Goal: Task Accomplishment & Management: Complete application form

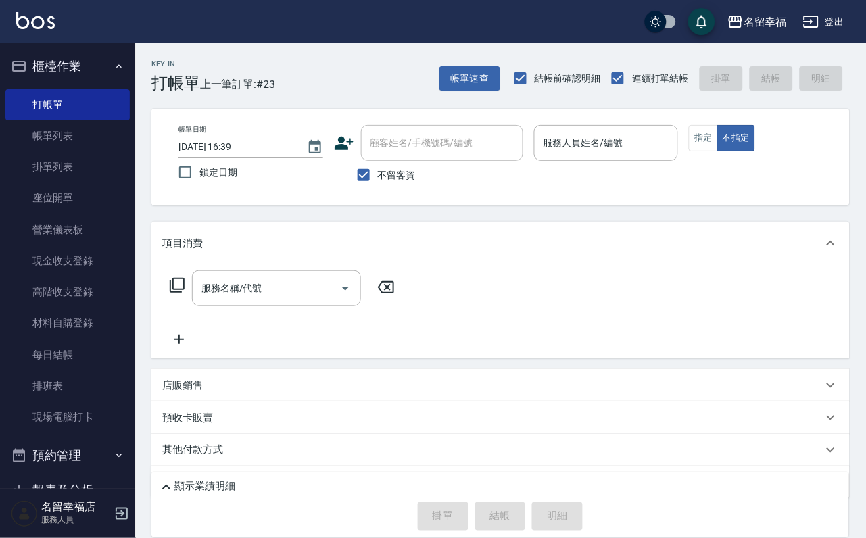
click at [679, 163] on p at bounding box center [606, 168] width 145 height 14
click at [679, 155] on div "服務人員姓名/編號" at bounding box center [606, 143] width 145 height 36
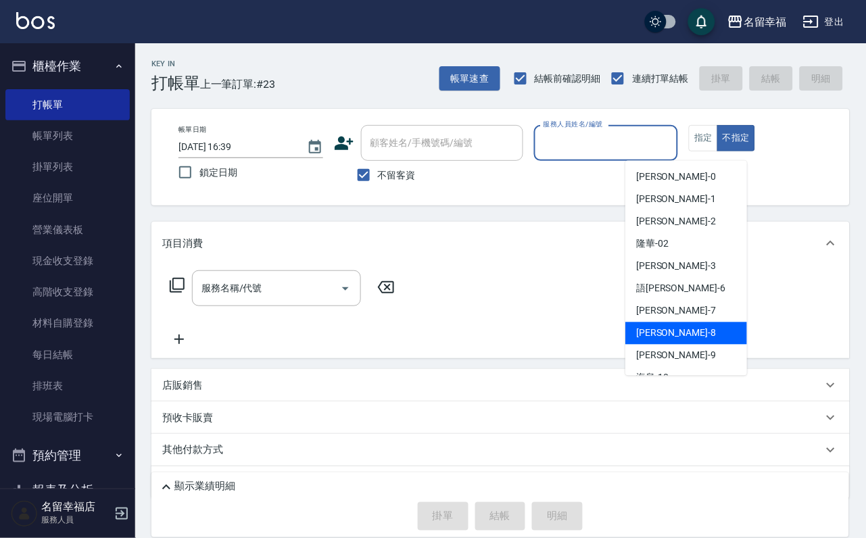
click at [665, 335] on span "[PERSON_NAME] -8" at bounding box center [676, 334] width 80 height 14
type input "[PERSON_NAME]-8"
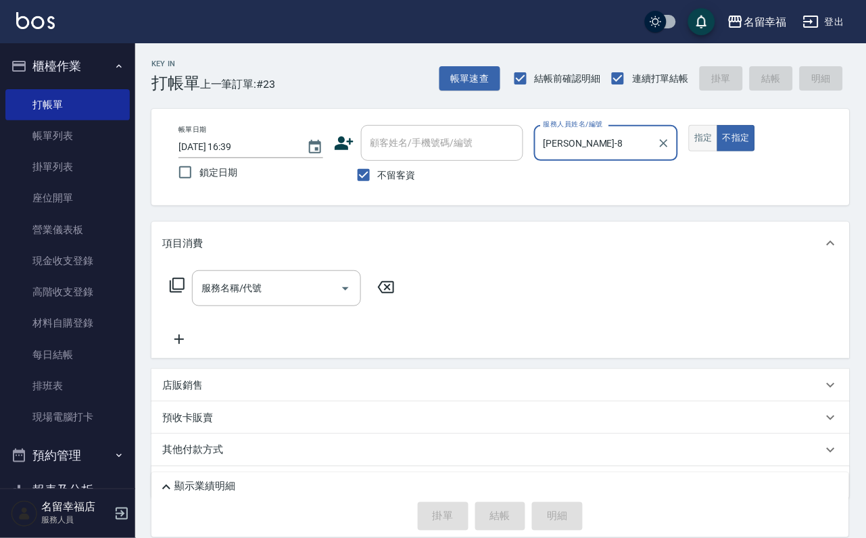
click at [718, 151] on button "指定" at bounding box center [703, 138] width 29 height 26
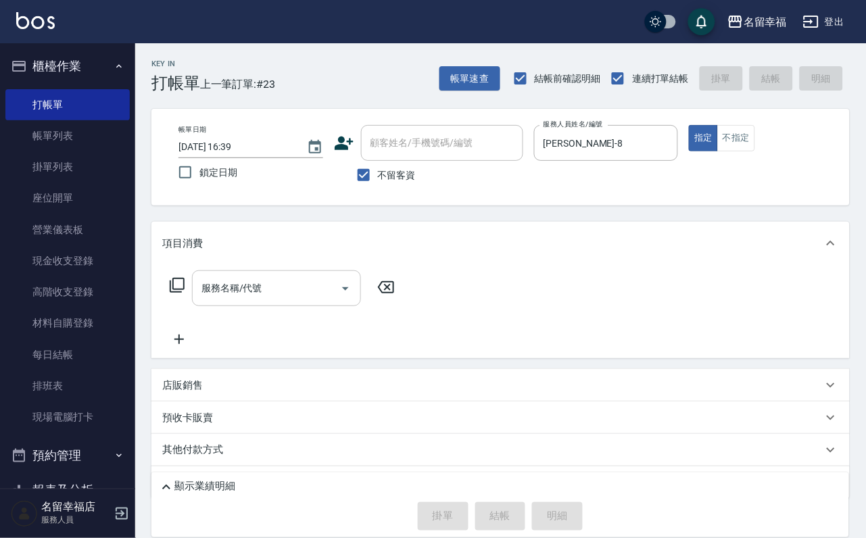
click at [354, 297] on icon "Open" at bounding box center [345, 289] width 16 height 16
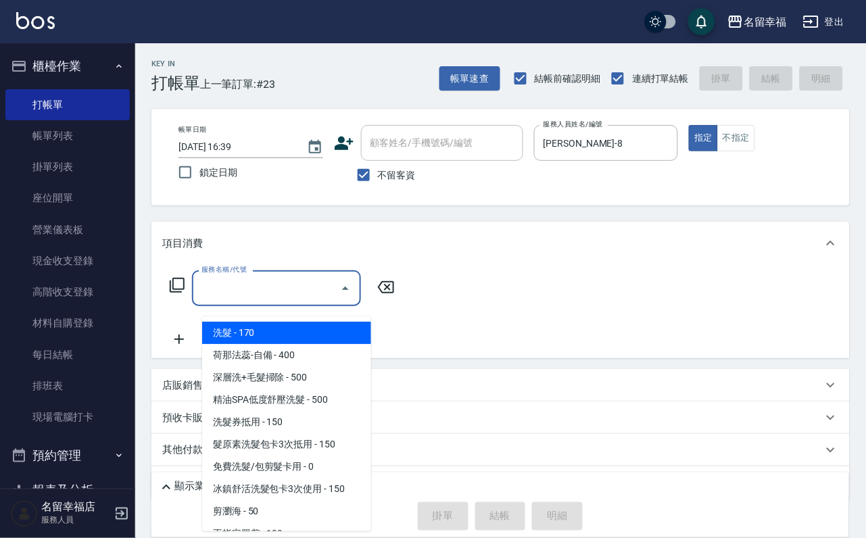
click at [342, 319] on ul "洗髮 - 170 荷那法蕊-自備 - 400 深層洗+毛髮掃除 - 500 精油SPA低度舒壓洗髮 - 500 洗髮券抵用 - 150 髮原素洗髮包卡3次抵用…" at bounding box center [286, 423] width 169 height 215
click at [352, 339] on span "洗髮 - 170" at bounding box center [286, 333] width 169 height 22
type input "洗髮(101)"
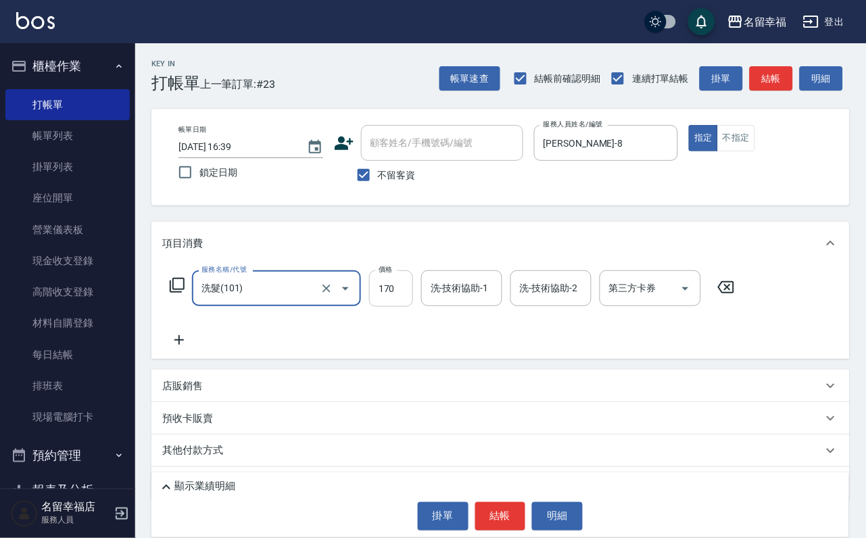
click at [413, 298] on input "170" at bounding box center [391, 288] width 44 height 37
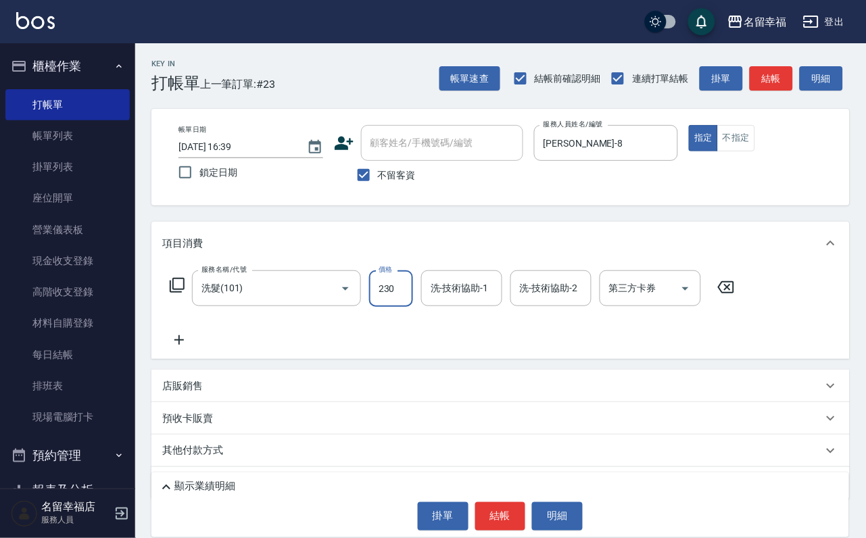
click at [405, 298] on input "230" at bounding box center [391, 288] width 44 height 37
click at [402, 299] on input "230" at bounding box center [391, 288] width 44 height 37
type input "250"
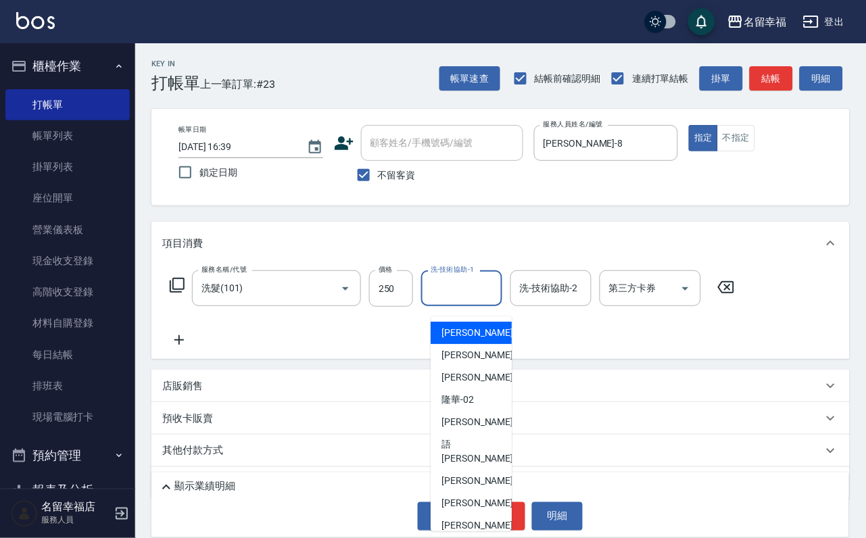
click at [496, 291] on input "洗-技術協助-1" at bounding box center [461, 289] width 69 height 24
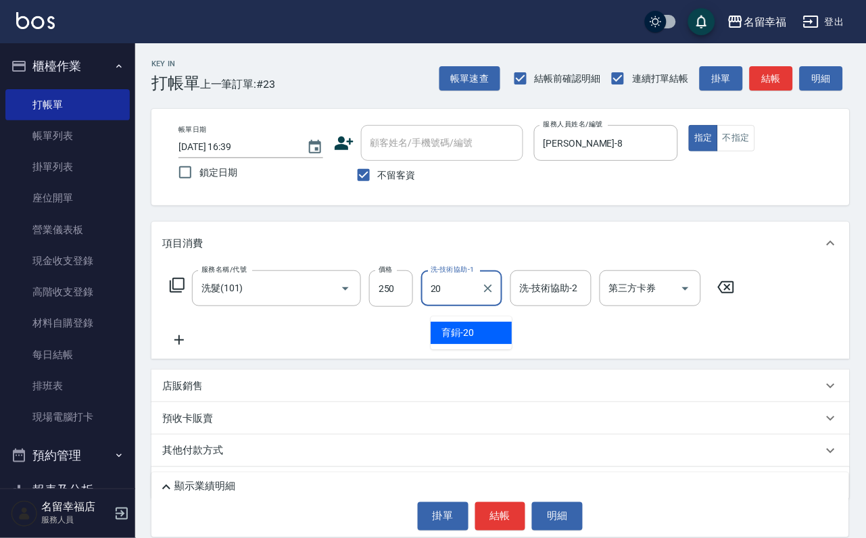
type input "育鋗-20"
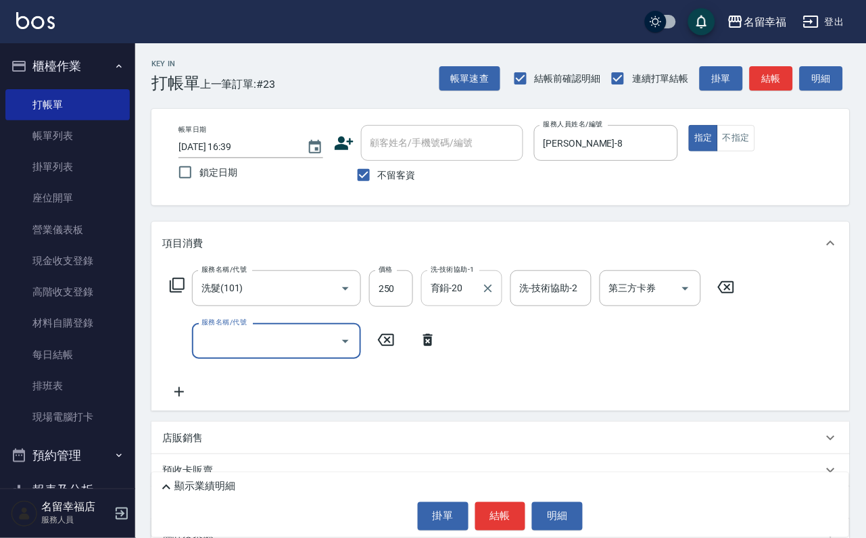
type input "8"
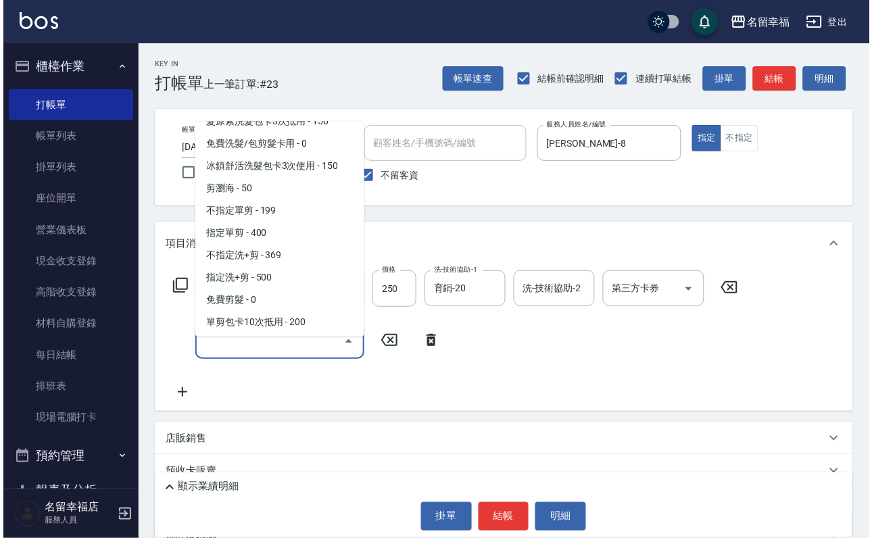
scroll to position [101, 0]
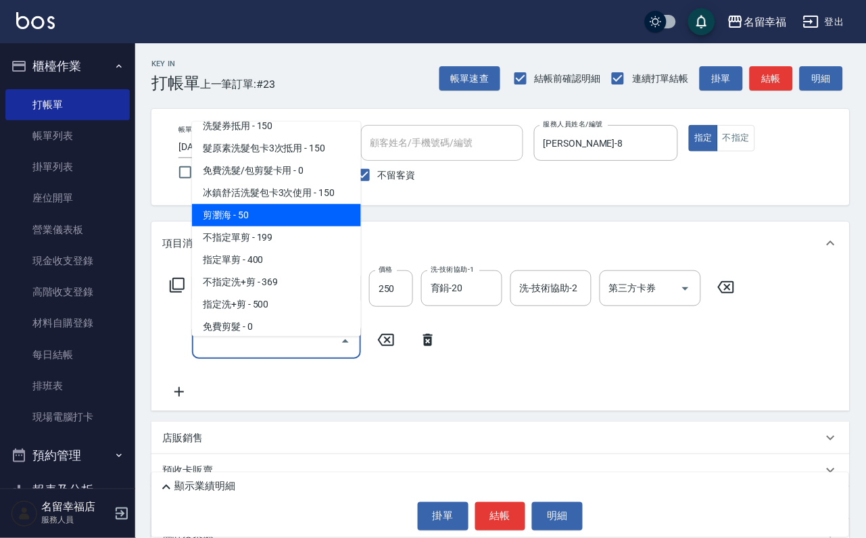
click at [258, 227] on span "剪瀏海 - 50" at bounding box center [276, 215] width 169 height 22
type input "剪瀏海(201)"
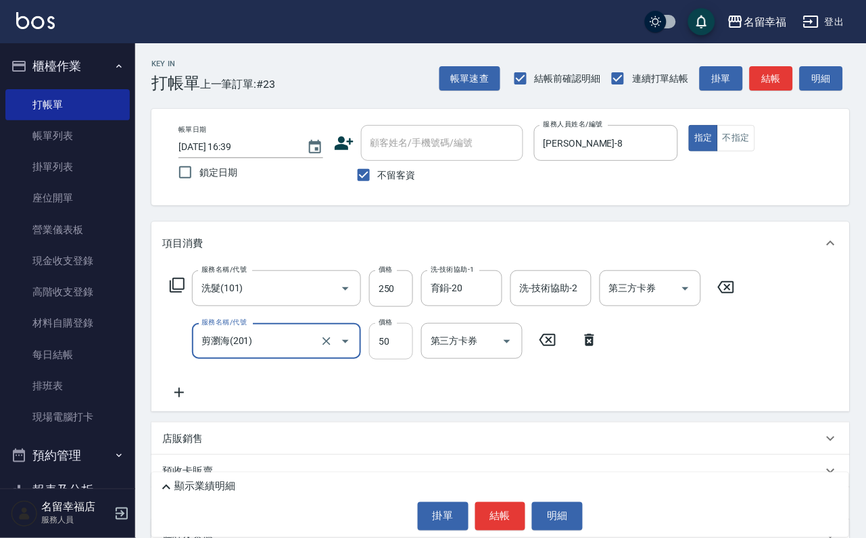
click at [410, 360] on input "50" at bounding box center [391, 341] width 44 height 37
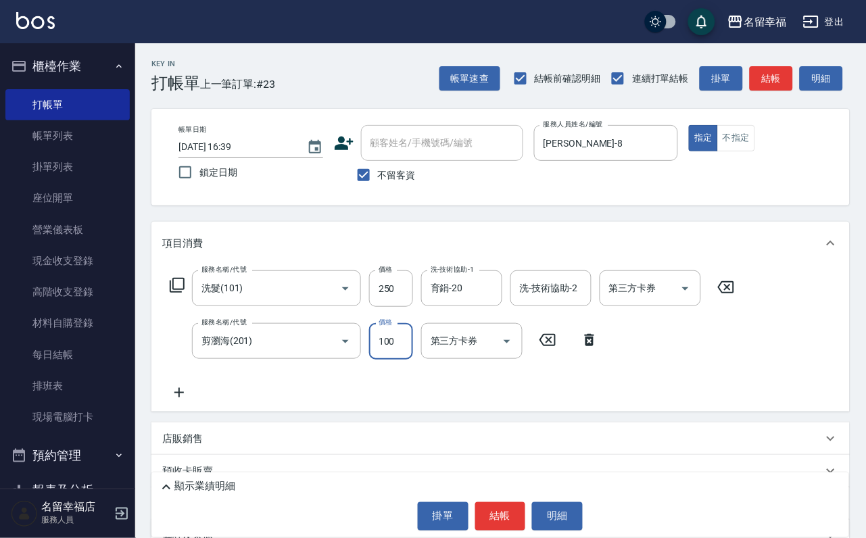
type input "100"
click at [185, 293] on icon at bounding box center [177, 285] width 16 height 16
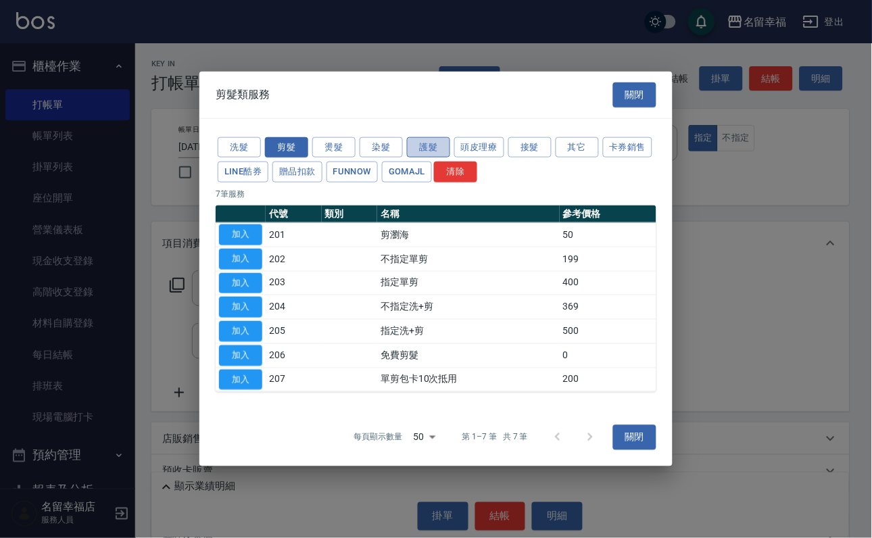
click at [432, 137] on button "護髮" at bounding box center [428, 147] width 43 height 21
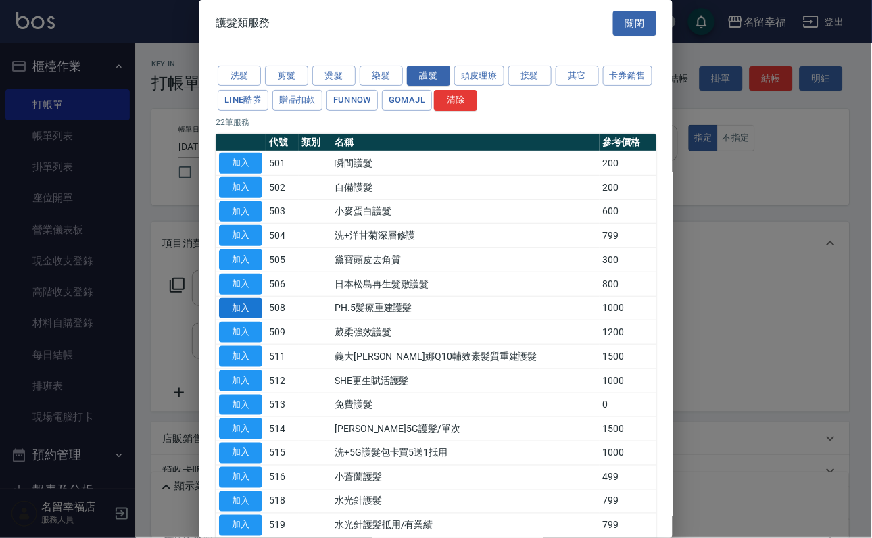
click at [237, 319] on button "加入" at bounding box center [240, 308] width 43 height 21
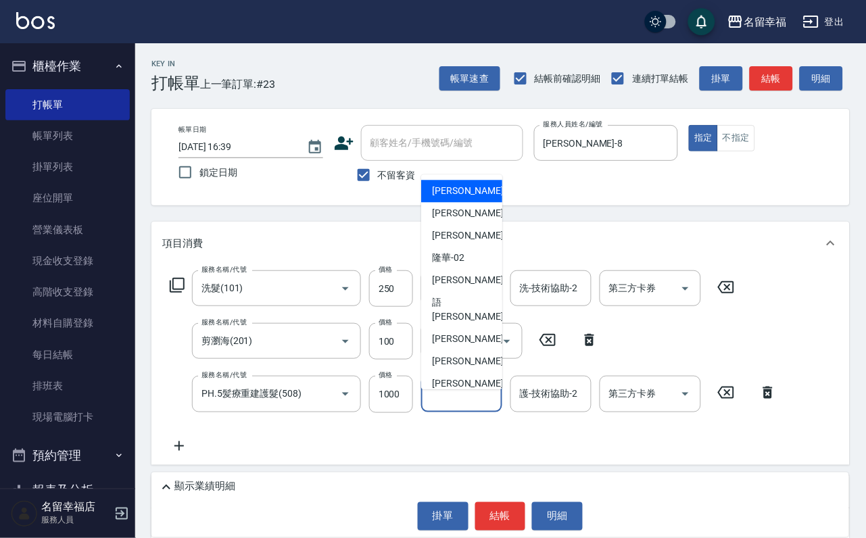
click at [479, 406] on input "護-技術協助-1" at bounding box center [461, 394] width 69 height 24
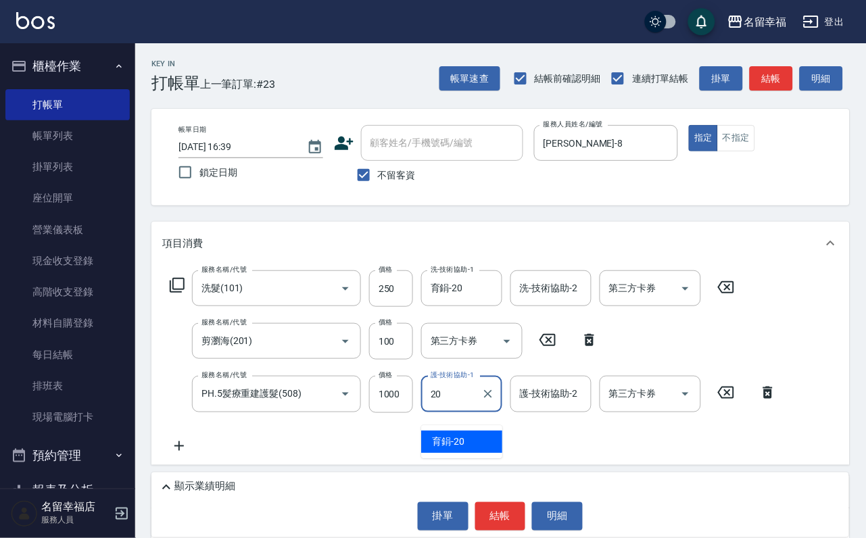
type input "育鋗-20"
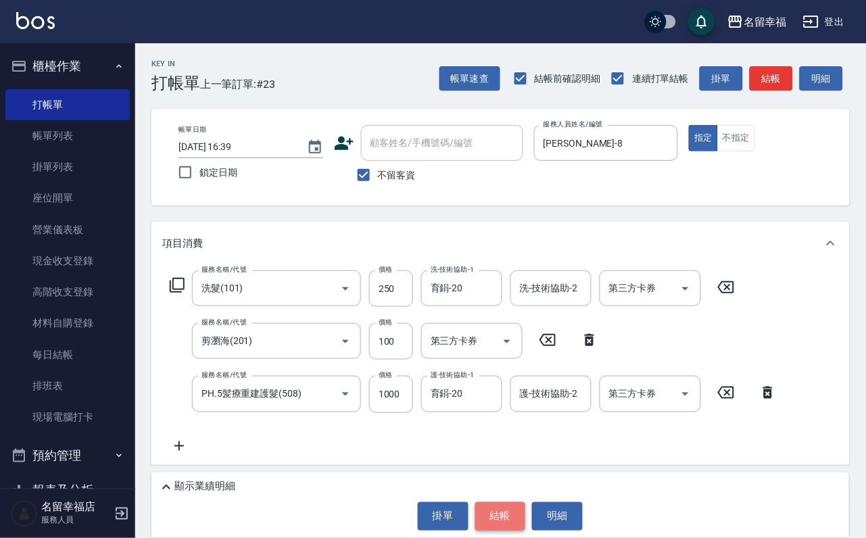
click at [506, 508] on button "結帳" at bounding box center [500, 516] width 51 height 28
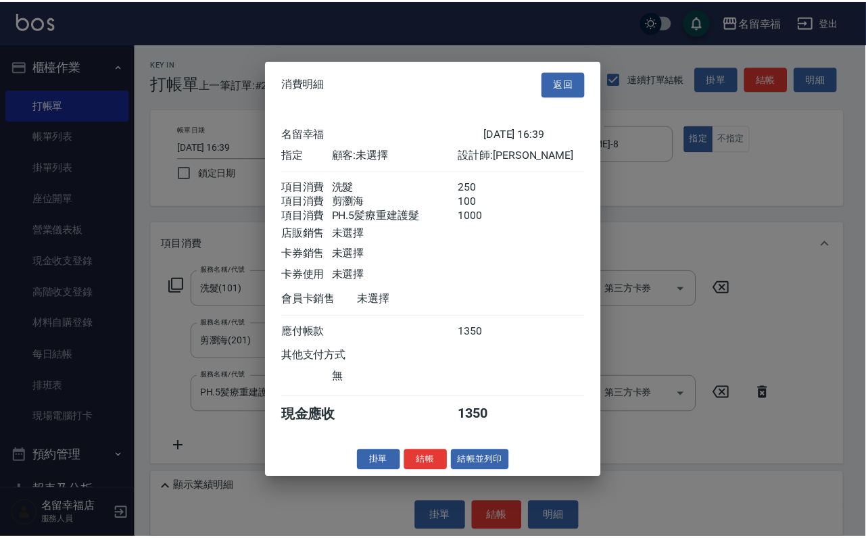
scroll to position [268, 0]
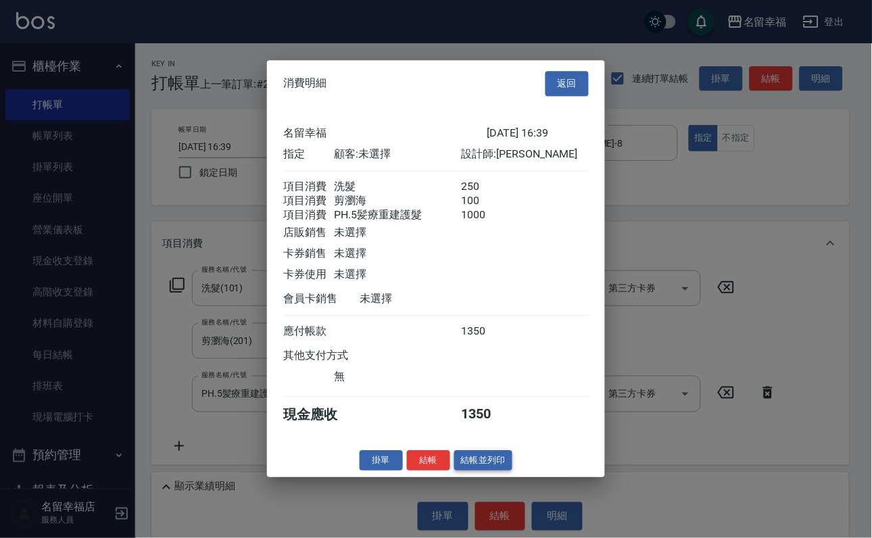
click at [500, 471] on button "結帳並列印" at bounding box center [483, 460] width 59 height 21
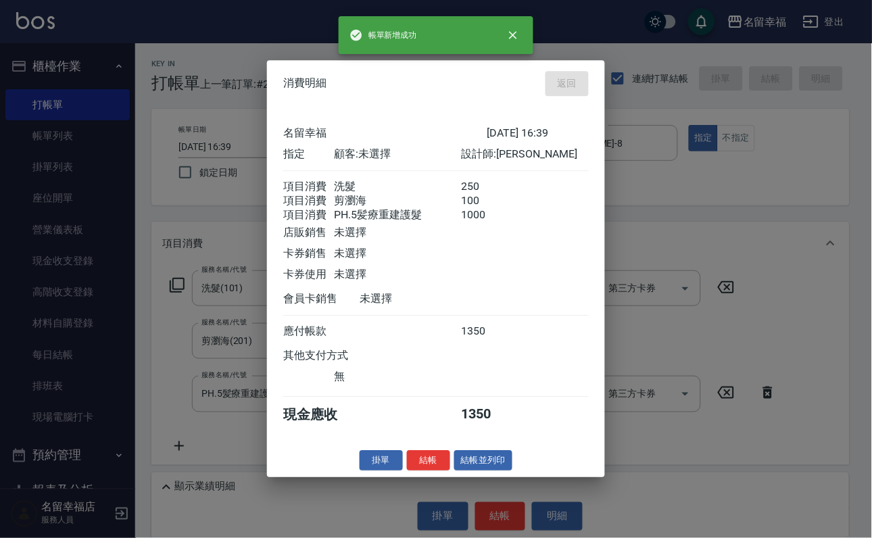
type input "[DATE] 16:44"
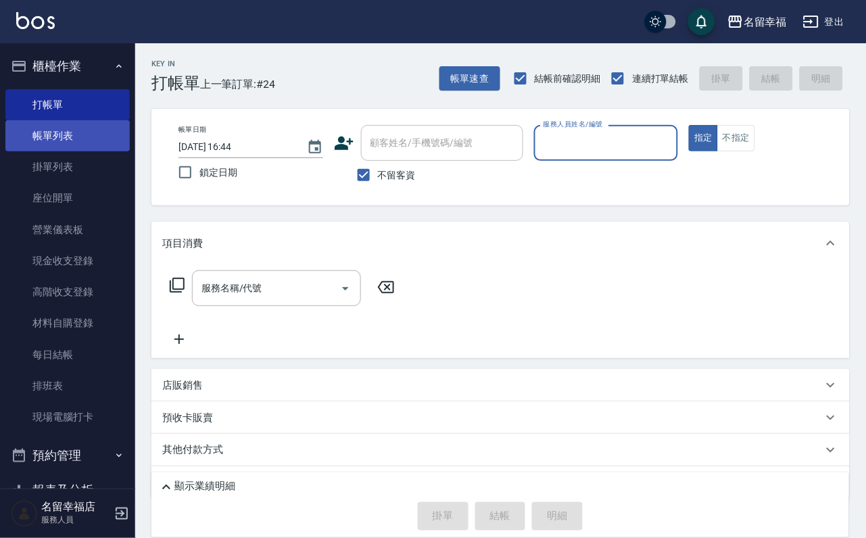
click at [48, 151] on link "帳單列表" at bounding box center [67, 135] width 124 height 31
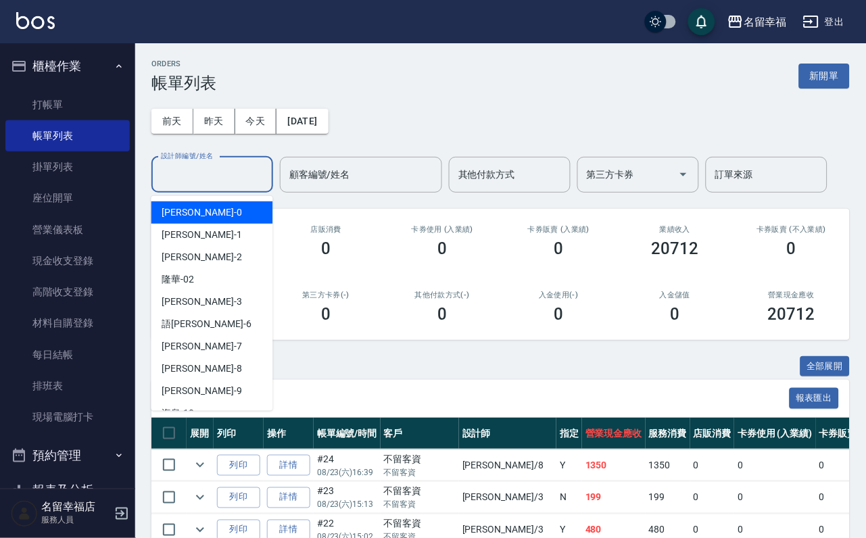
click at [223, 169] on div "設計師編號/姓名 設計師編號/姓名" at bounding box center [212, 175] width 122 height 36
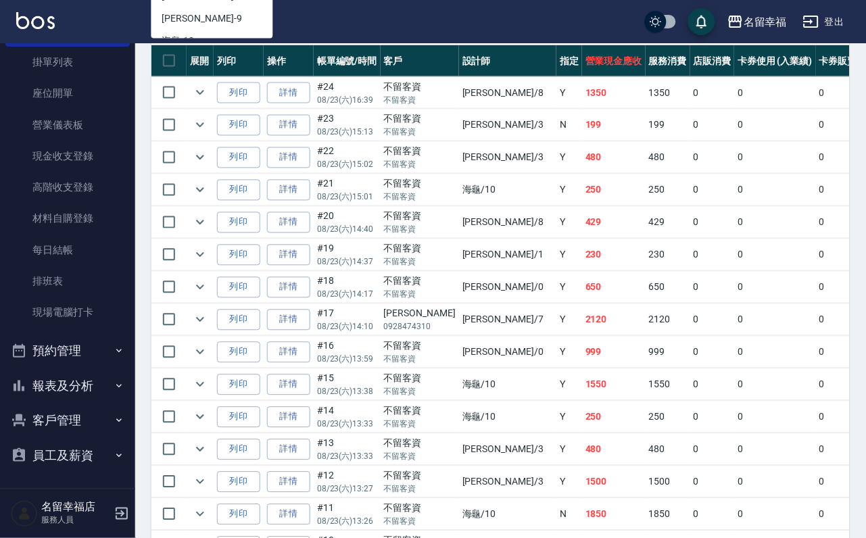
scroll to position [507, 0]
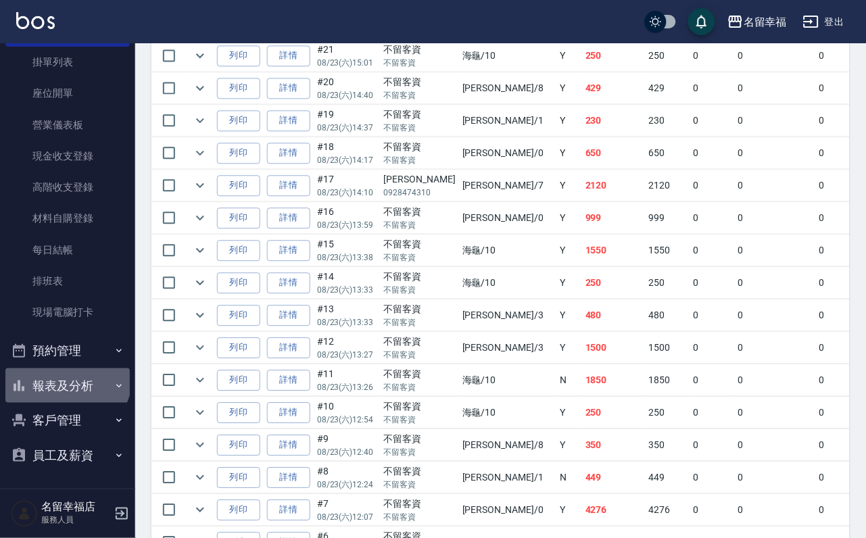
click at [45, 369] on button "報表及分析" at bounding box center [67, 386] width 124 height 35
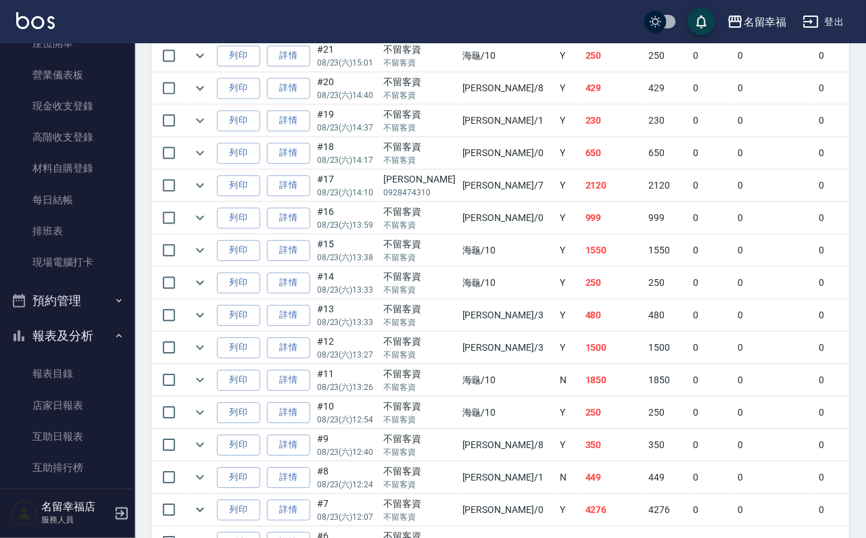
click at [68, 318] on button "預約管理" at bounding box center [67, 300] width 124 height 35
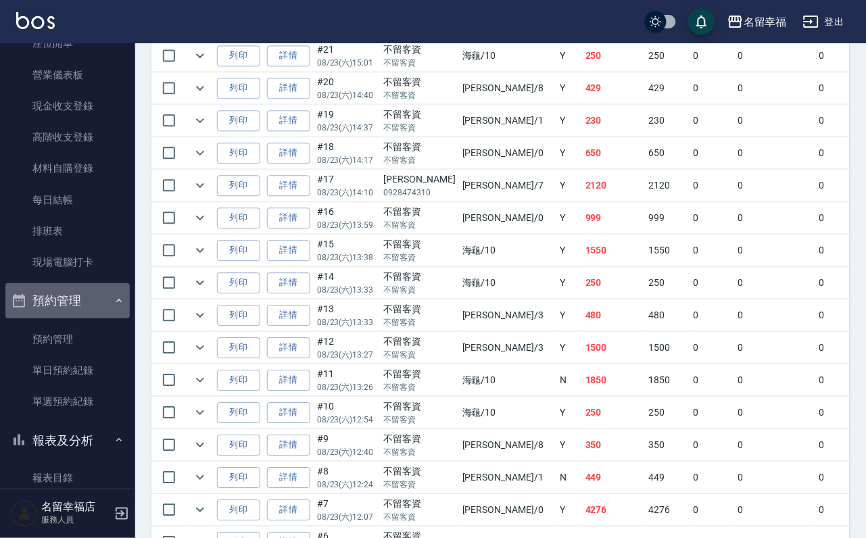
click at [71, 318] on button "預約管理" at bounding box center [67, 300] width 124 height 35
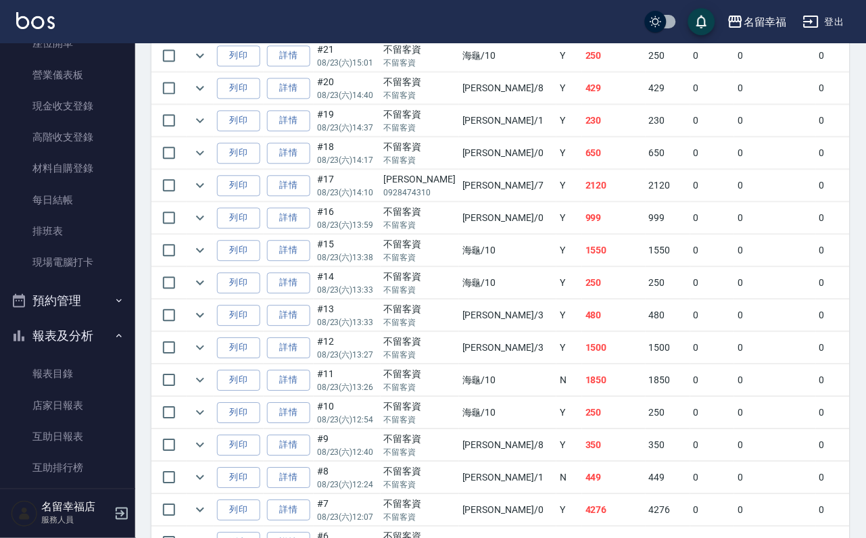
click at [62, 354] on button "報表及分析" at bounding box center [67, 335] width 124 height 35
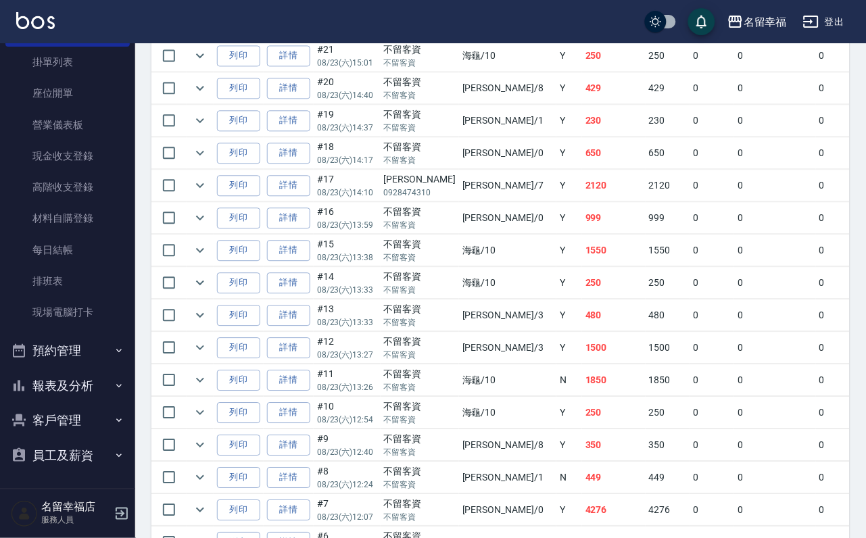
click at [63, 426] on button "客戶管理" at bounding box center [67, 420] width 124 height 35
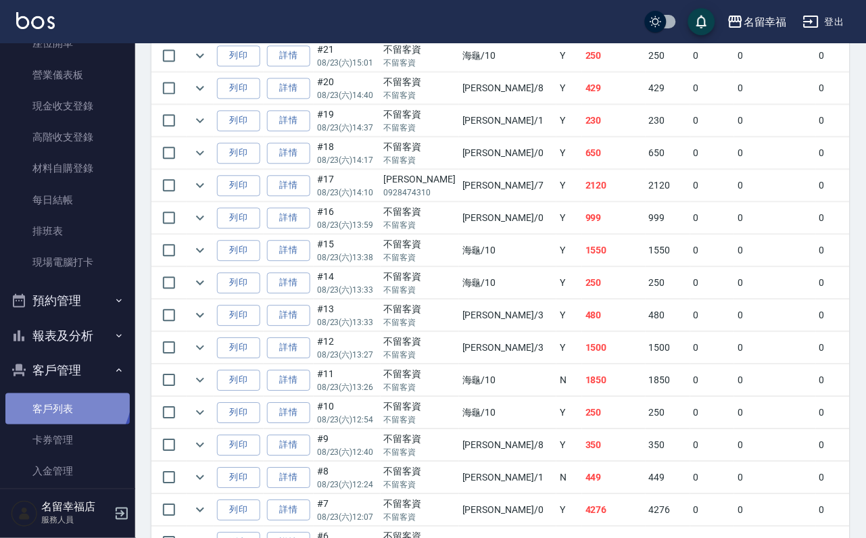
click at [64, 425] on link "客戶列表" at bounding box center [67, 409] width 124 height 31
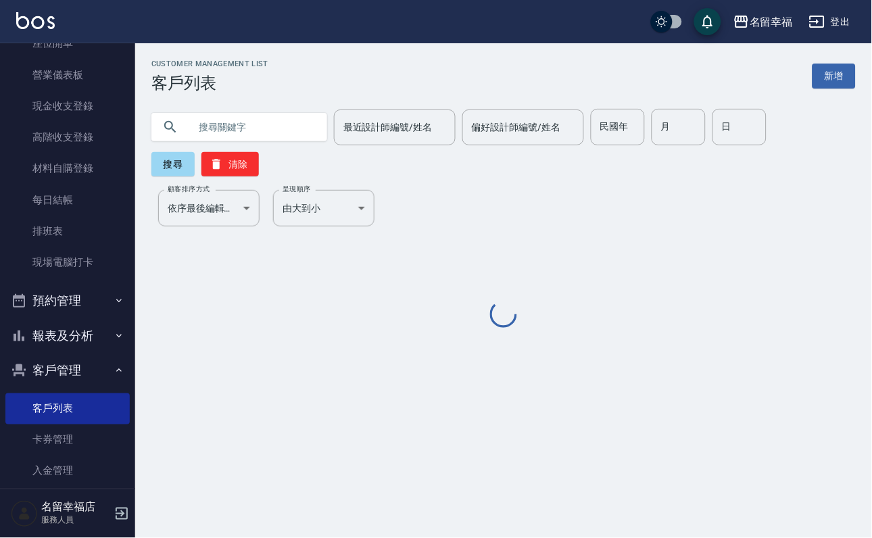
click at [268, 74] on h3 "客戶列表" at bounding box center [209, 83] width 117 height 19
click at [277, 129] on input "text" at bounding box center [252, 127] width 127 height 37
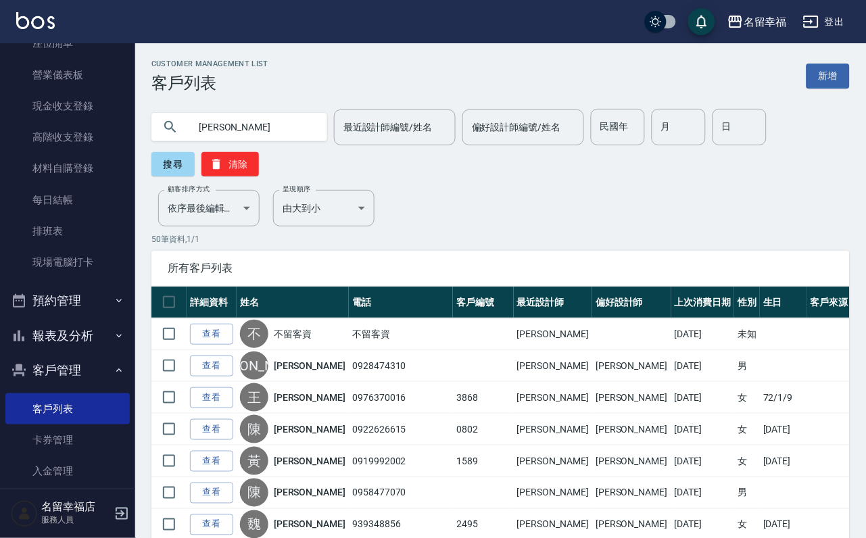
type input "[PERSON_NAME]"
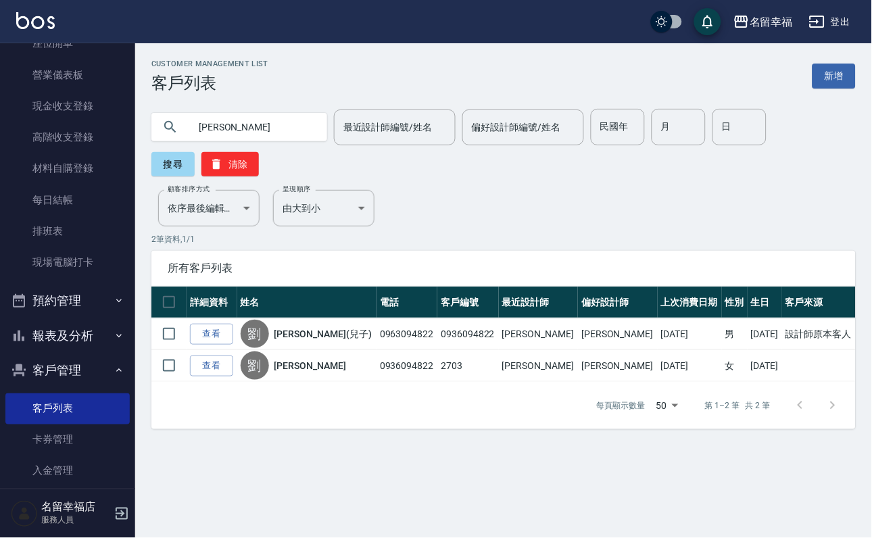
click at [308, 341] on link "[PERSON_NAME](兒子)" at bounding box center [323, 334] width 97 height 14
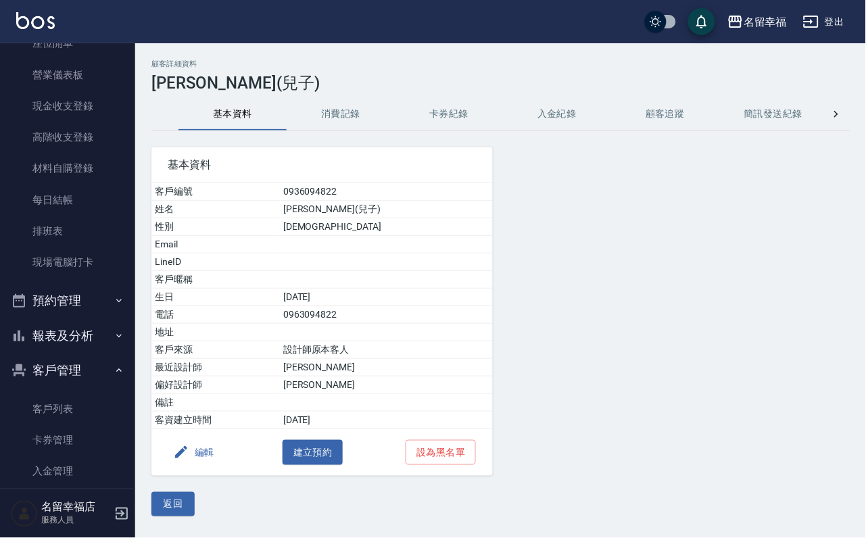
click at [327, 127] on button "消費記錄" at bounding box center [341, 114] width 108 height 32
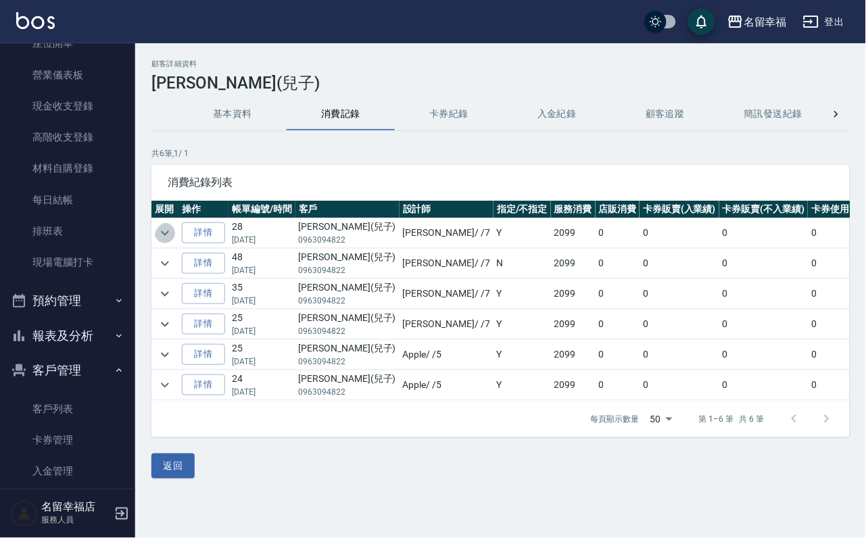
click at [161, 228] on icon "expand row" at bounding box center [165, 233] width 16 height 16
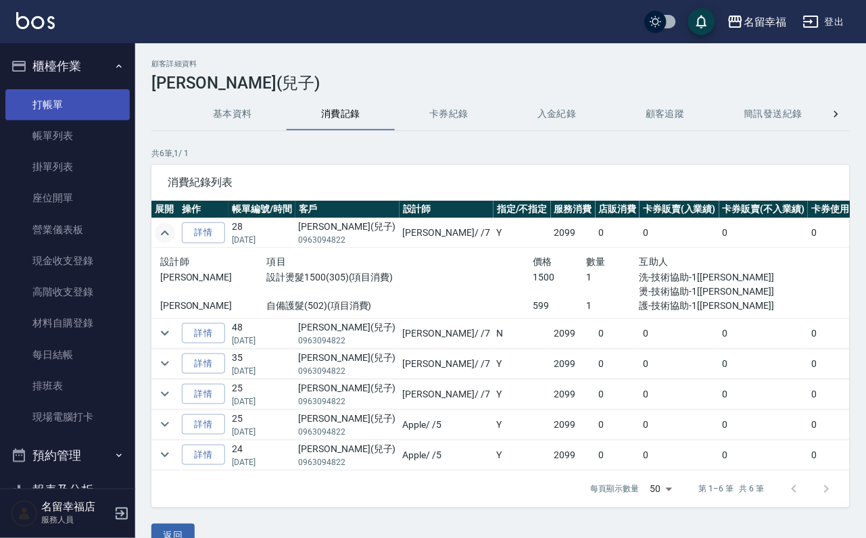
click at [61, 102] on link "打帳單" at bounding box center [67, 104] width 124 height 31
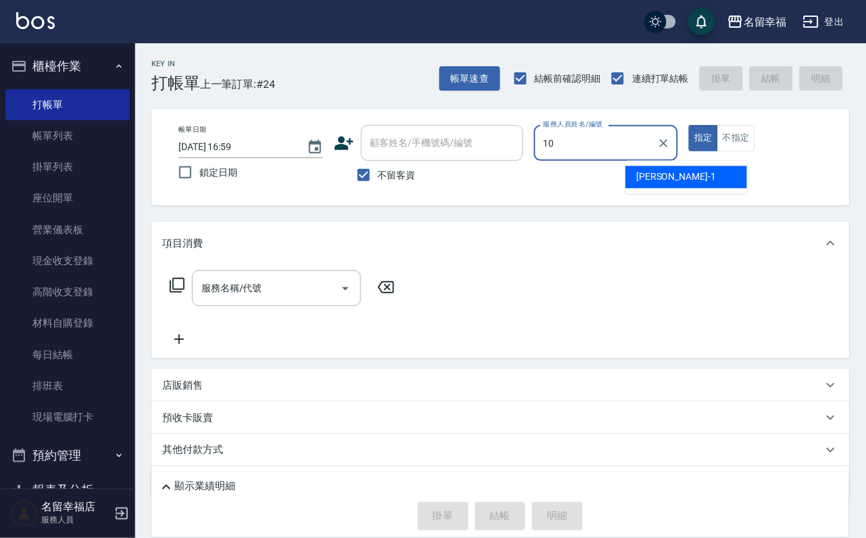
type input "海龜-10"
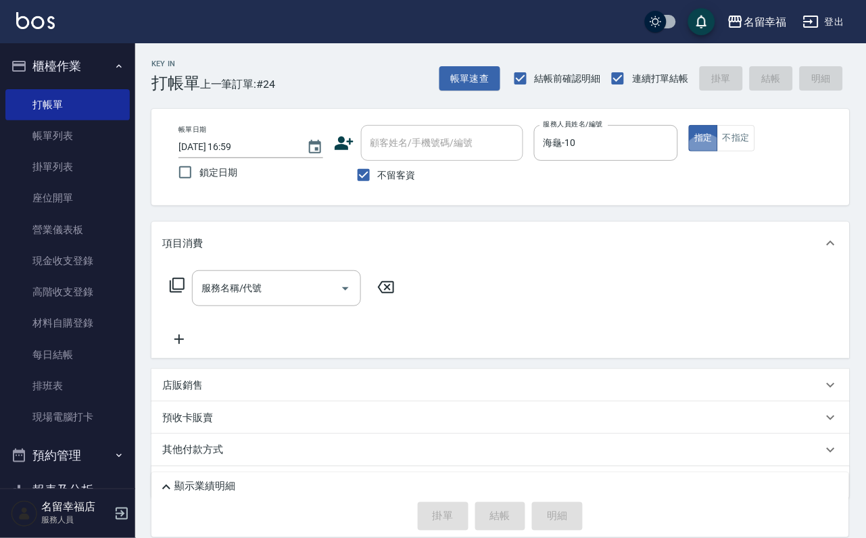
type button "true"
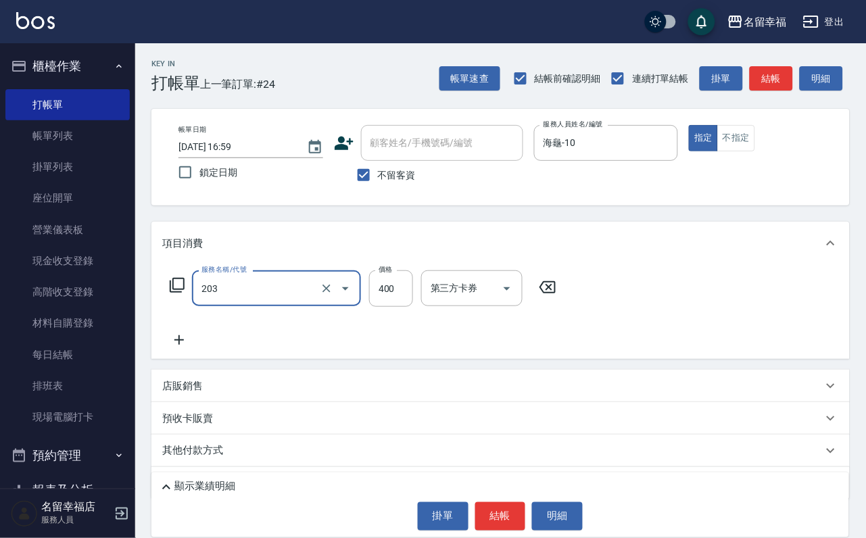
type input "指定單剪(203)"
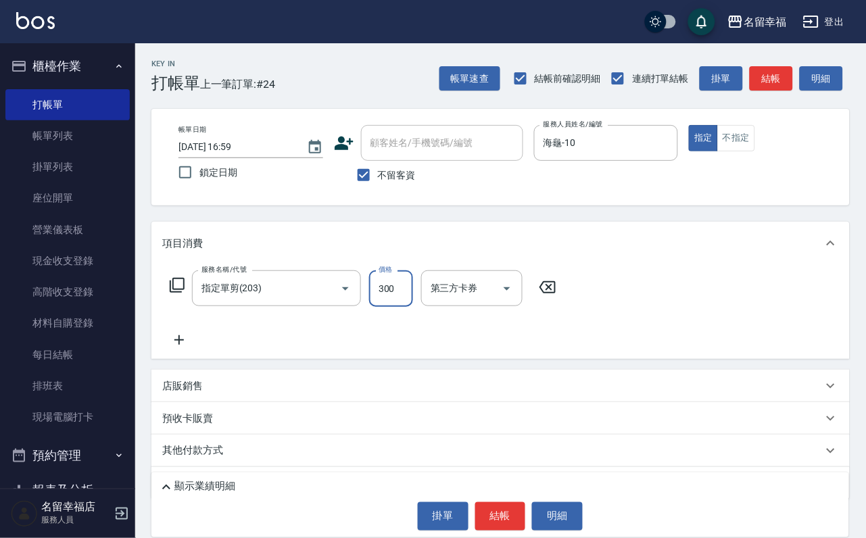
type input "300"
click at [503, 514] on button "結帳" at bounding box center [500, 516] width 51 height 28
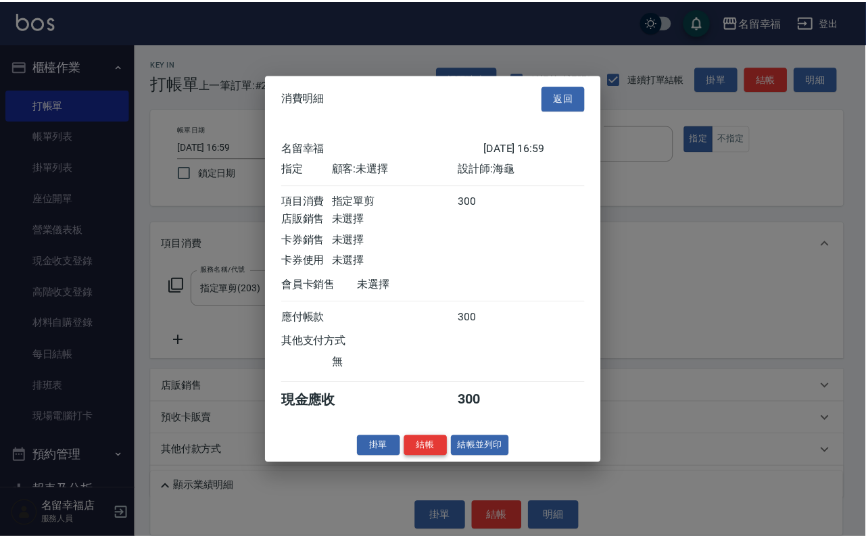
scroll to position [167, 0]
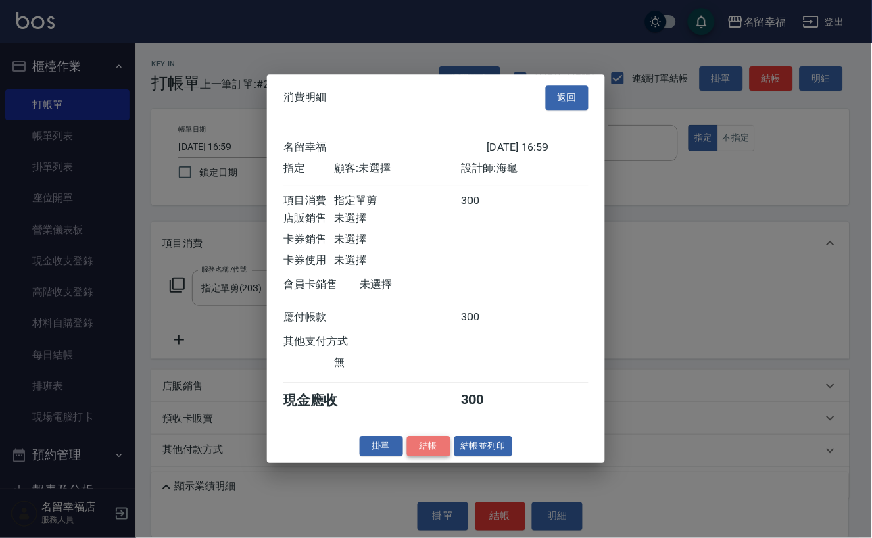
click at [413, 457] on button "結帳" at bounding box center [428, 446] width 43 height 21
